Goal: Obtain resource: Obtain resource

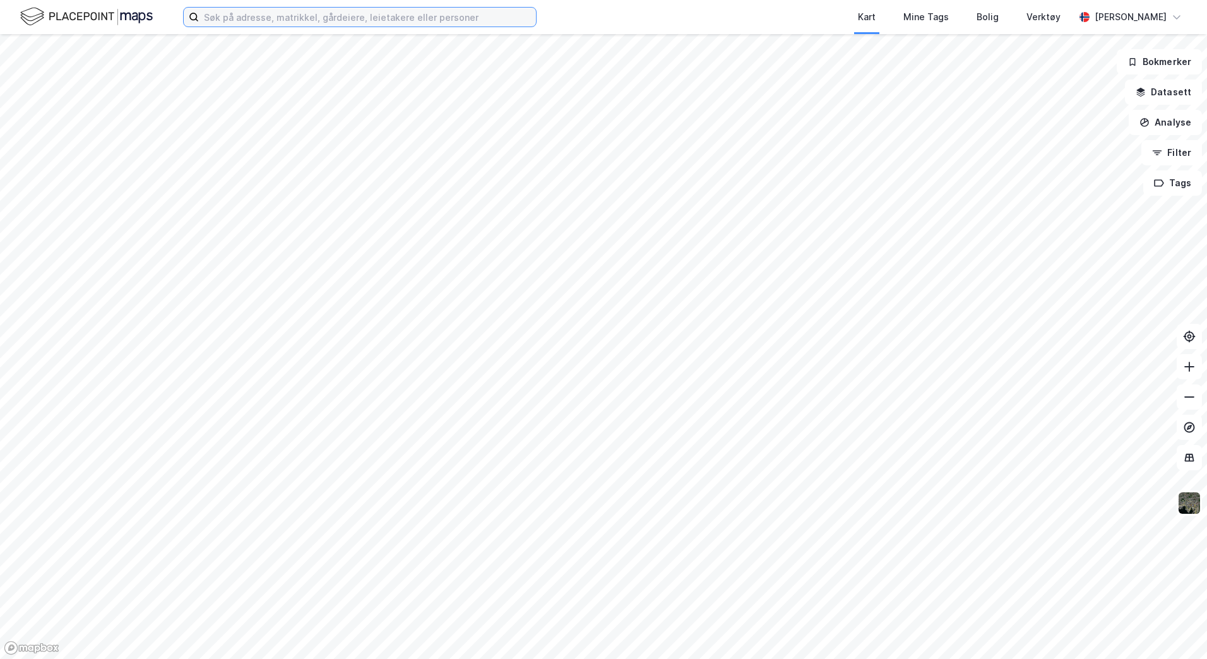
click at [477, 16] on input at bounding box center [367, 17] width 337 height 19
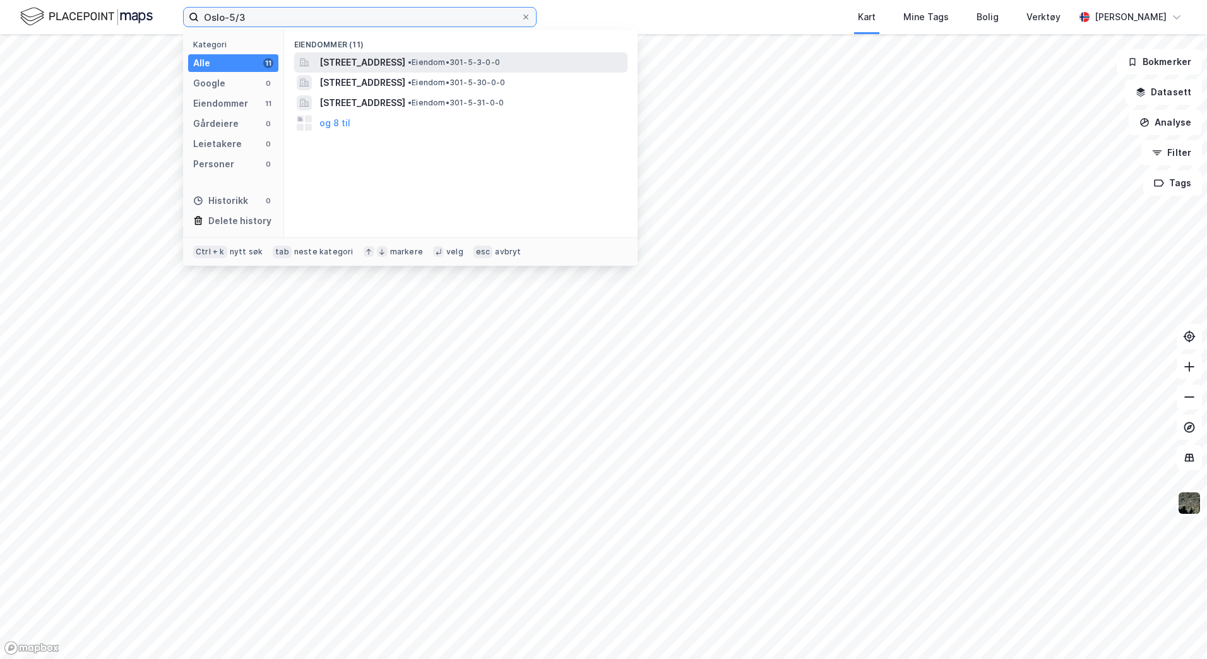
type input "Oslo-5/3"
click at [405, 64] on span "[STREET_ADDRESS]" at bounding box center [362, 62] width 86 height 15
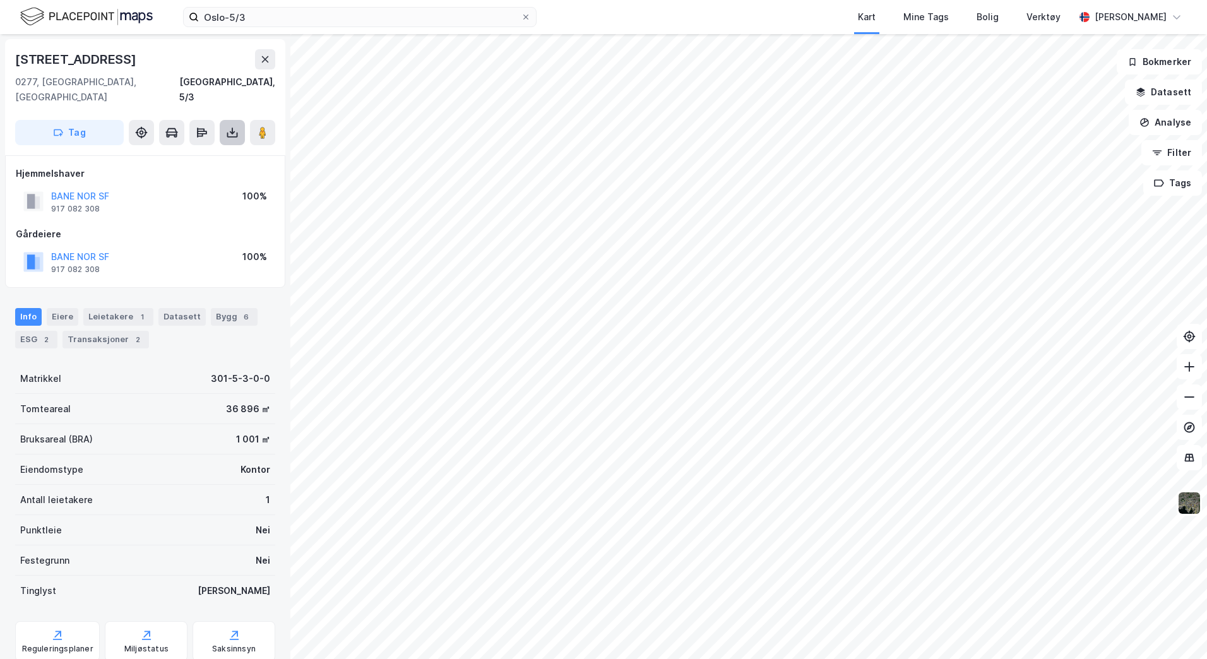
click at [229, 120] on button at bounding box center [232, 132] width 25 height 25
click at [172, 148] on div "Last ned grunnbok" at bounding box center [177, 158] width 134 height 20
